Goal: Task Accomplishment & Management: Use online tool/utility

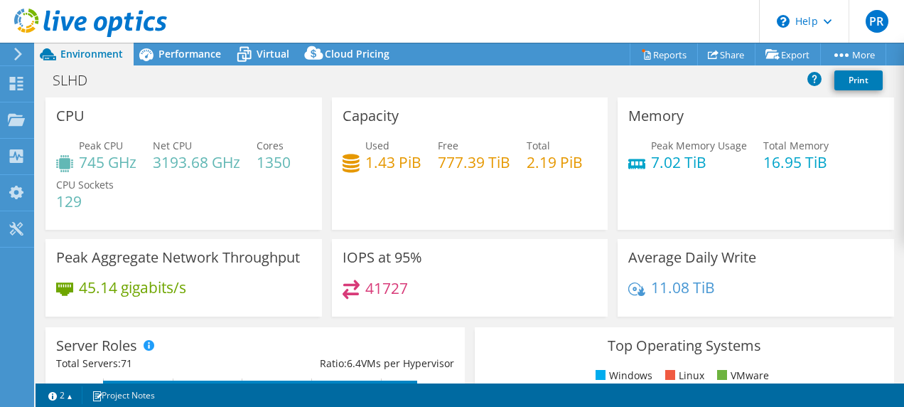
select select "[GEOGRAPHIC_DATA]"
select select "USD"
